Goal: Task Accomplishment & Management: Manage account settings

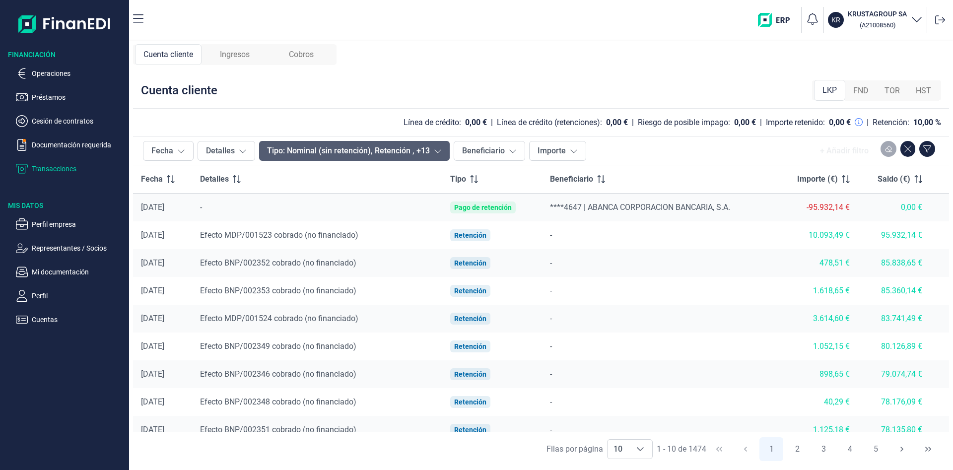
click at [436, 149] on icon at bounding box center [438, 151] width 8 height 8
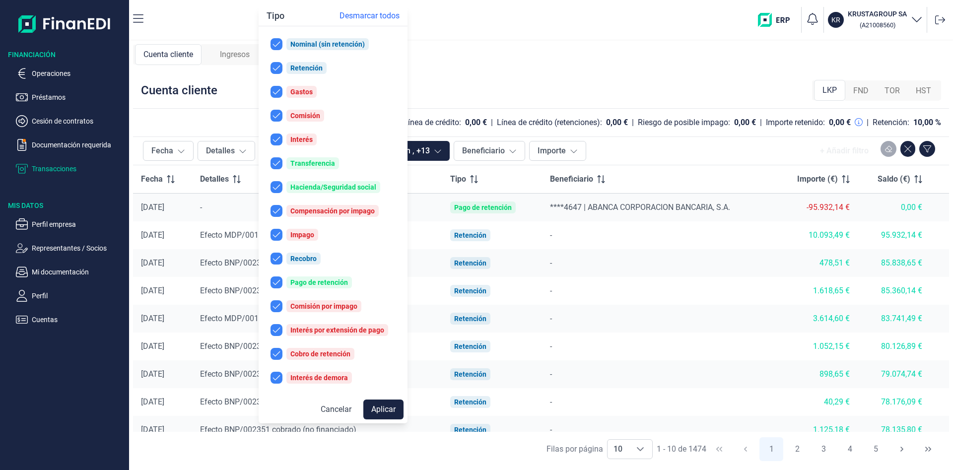
click at [384, 15] on span "Desmarcar todos" at bounding box center [370, 16] width 60 height 12
checkbox input "false"
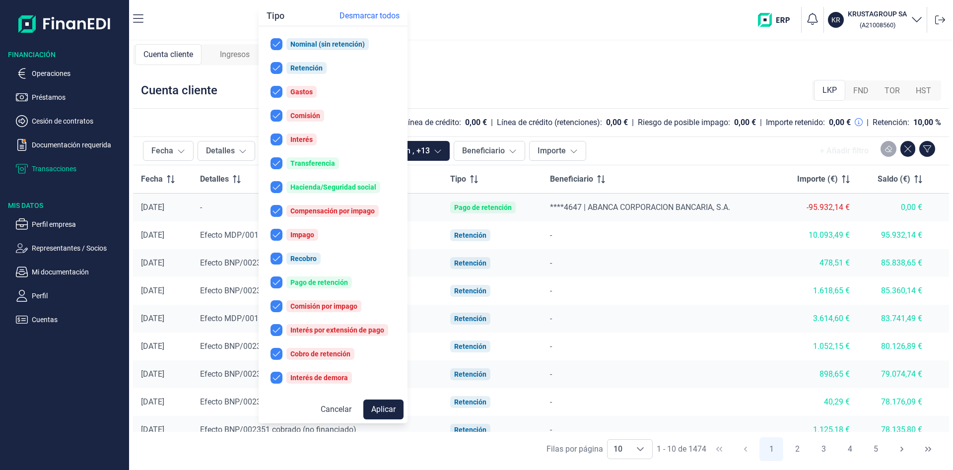
checkbox input "false"
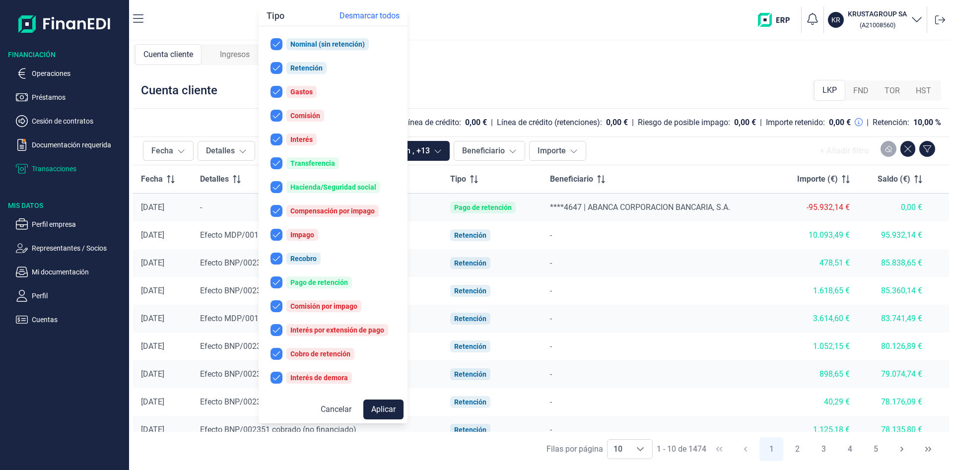
checkbox input "false"
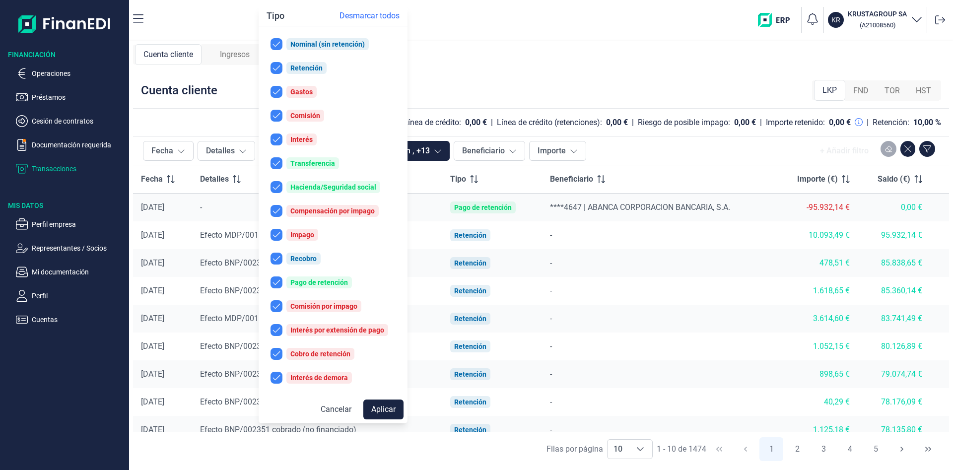
checkbox input "false"
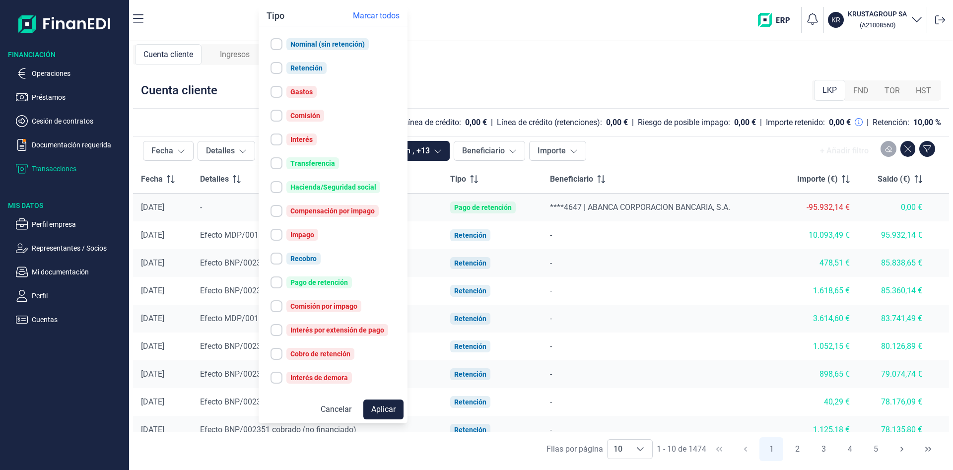
click at [277, 281] on input "checkbox" at bounding box center [277, 283] width 12 height 12
checkbox input "true"
click at [391, 407] on button "Aplicar" at bounding box center [383, 410] width 40 height 20
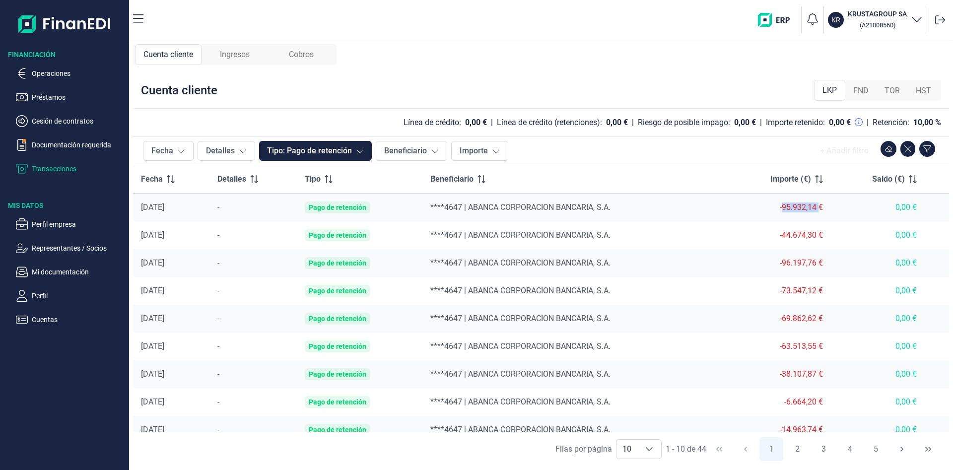
drag, startPoint x: 784, startPoint y: 210, endPoint x: 822, endPoint y: 208, distance: 37.8
click at [822, 208] on div "-95.932,14 €" at bounding box center [778, 208] width 90 height 10
copy div "95.932,14"
click at [51, 24] on img at bounding box center [64, 24] width 93 height 32
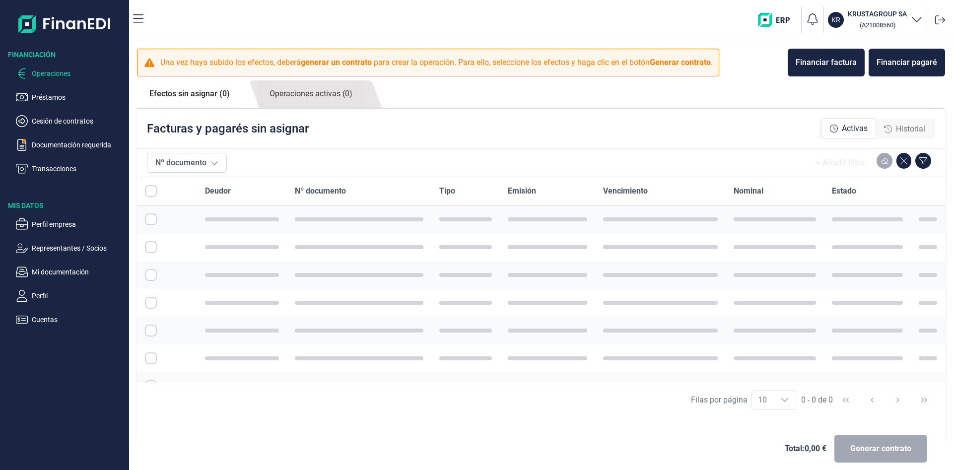
checkbox input "true"
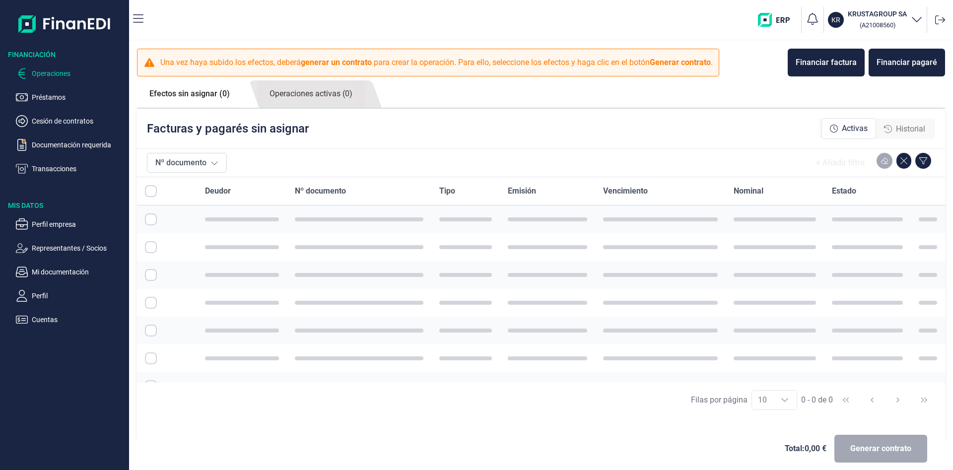
checkbox input "true"
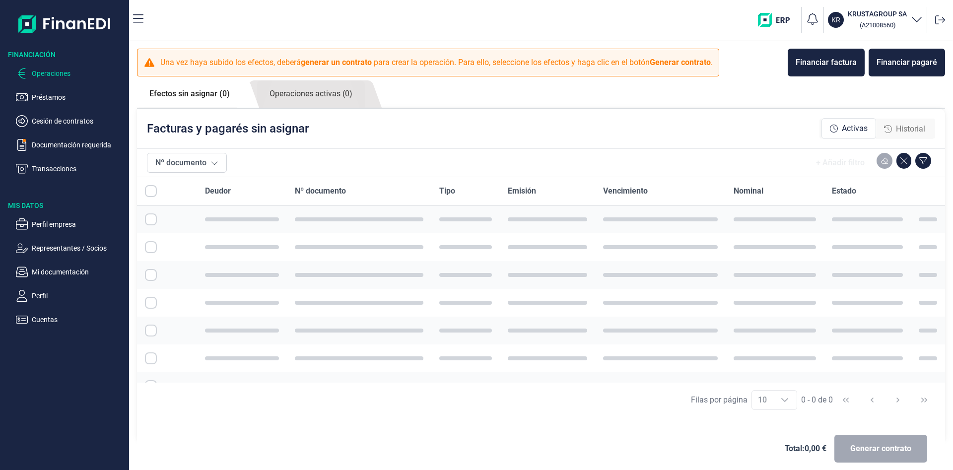
checkbox input "true"
